Goal: Task Accomplishment & Management: Manage account settings

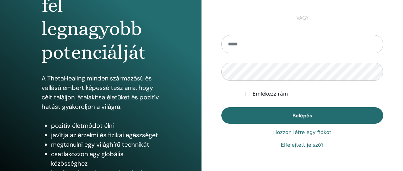
scroll to position [65, 0]
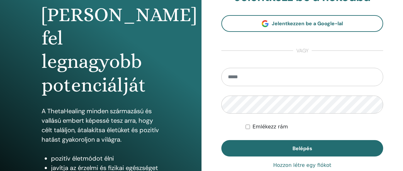
click at [246, 78] on input "email" at bounding box center [302, 77] width 162 height 18
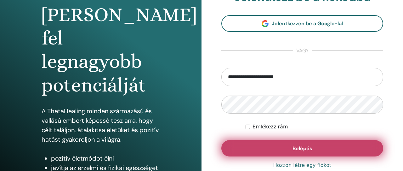
type input "**********"
click at [300, 148] on span "Belépés" at bounding box center [302, 148] width 20 height 7
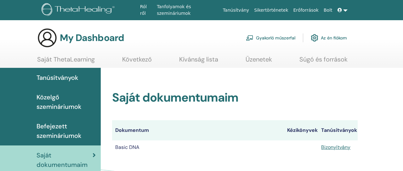
click at [264, 102] on h2 "Saját dokumentumaim" at bounding box center [234, 97] width 245 height 14
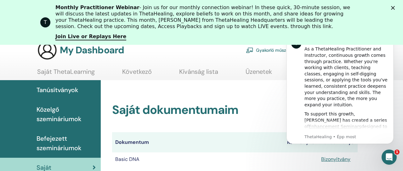
click at [242, 130] on div "Saját dokumentumaim Dokumentum Kézikönyvek Tanúsítványok Basic DNA Bizonyítvány" at bounding box center [234, 135] width 245 height 64
click at [255, 150] on th "Dokumentum" at bounding box center [198, 142] width 172 height 20
click at [330, 158] on link "Bizonyítvány" at bounding box center [335, 158] width 29 height 7
